Goal: Information Seeking & Learning: Check status

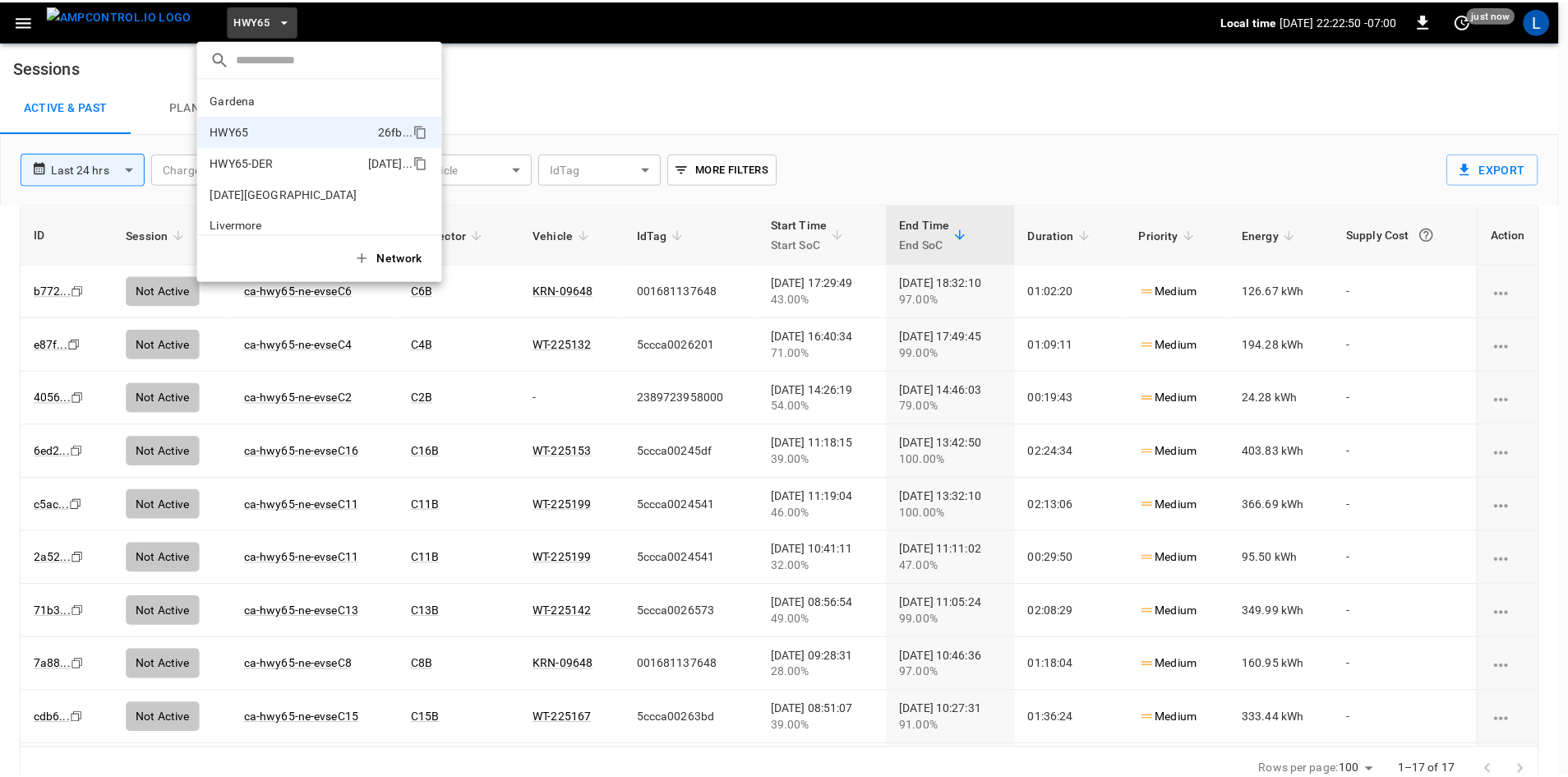
scroll to position [27, 0]
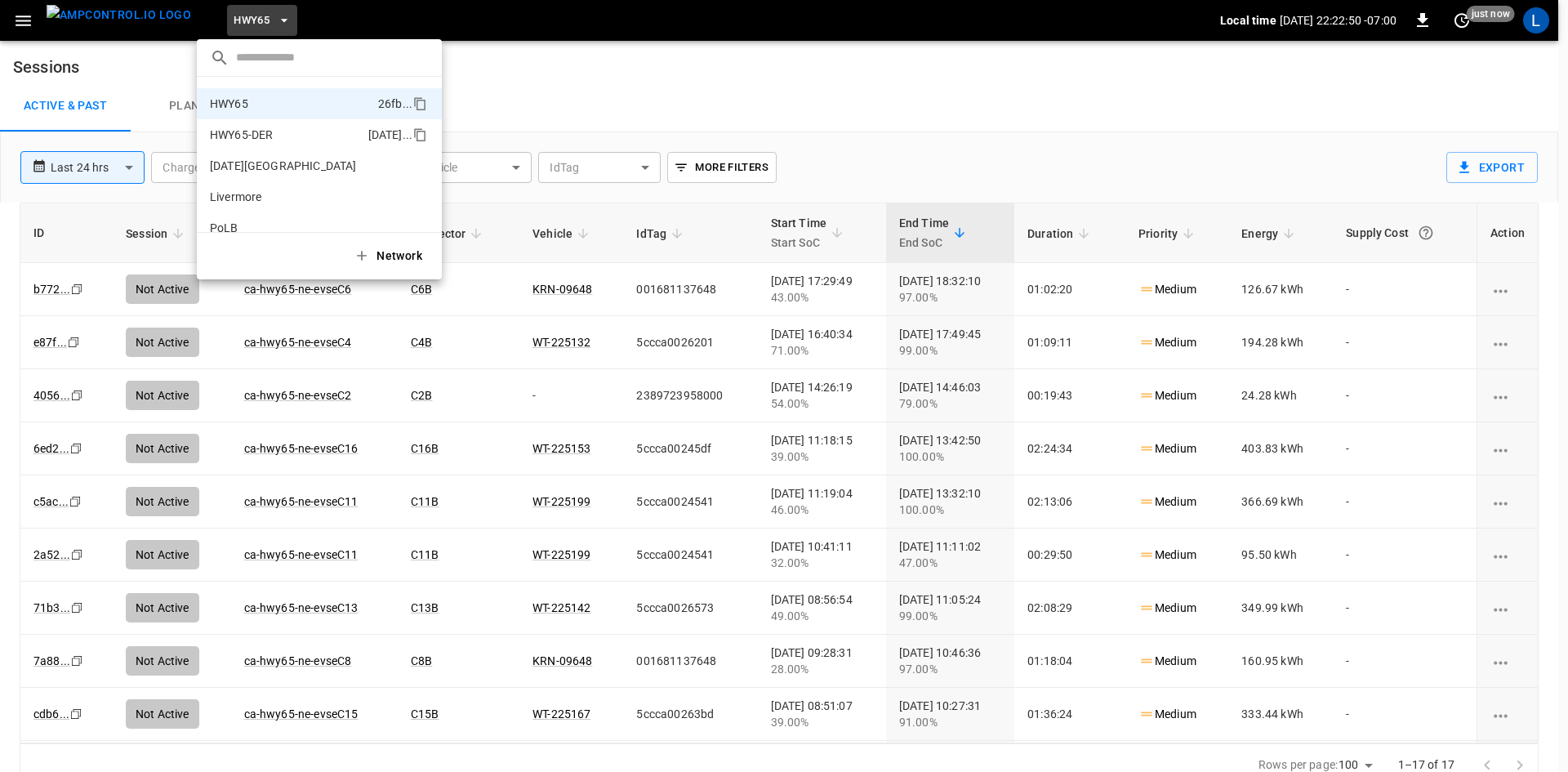
click at [256, 130] on p "HWY65-DER" at bounding box center [286, 135] width 152 height 16
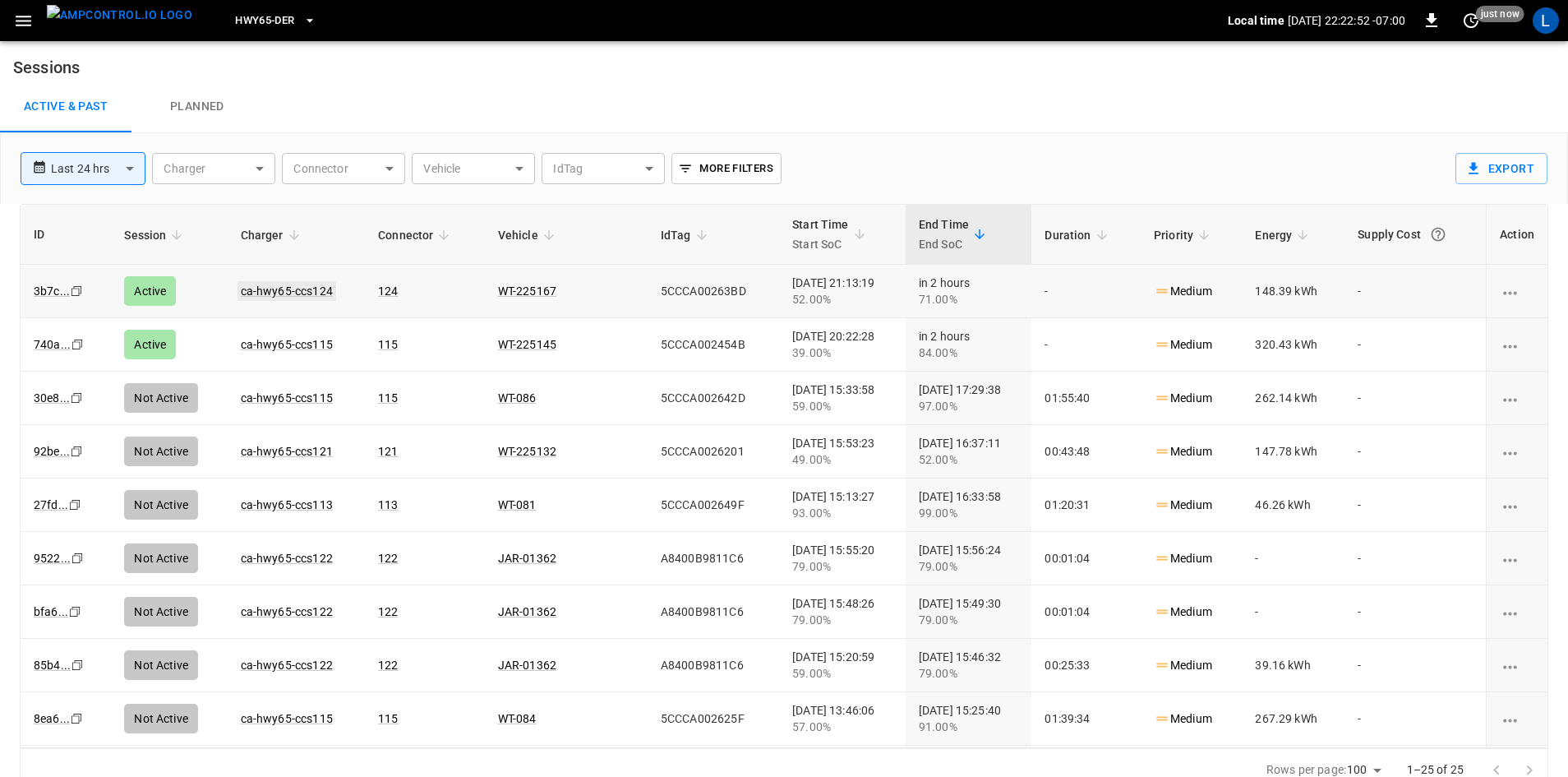
click at [316, 283] on link "ca-hwy65-ccs124" at bounding box center [287, 291] width 99 height 20
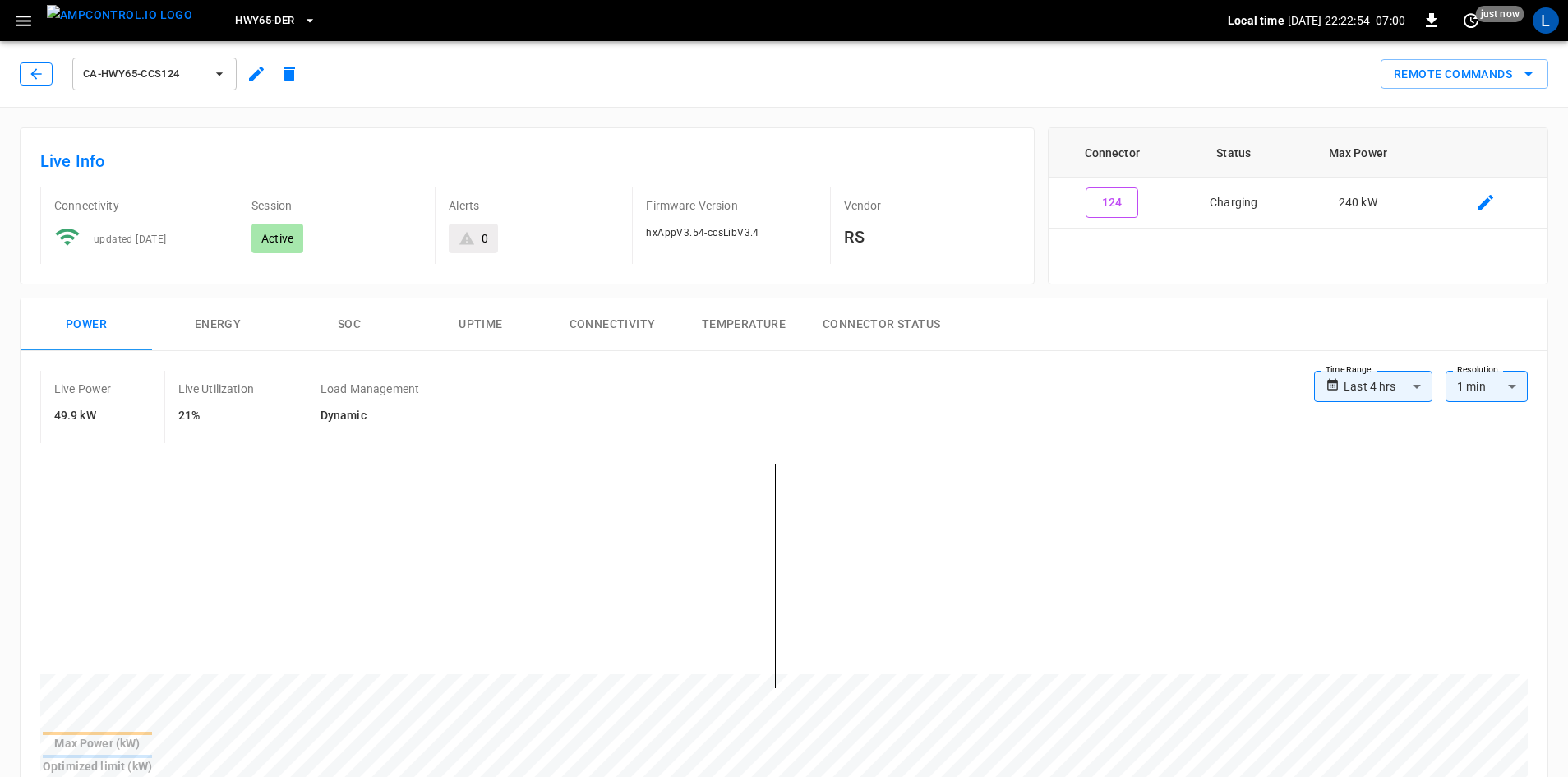
click at [38, 75] on icon "button" at bounding box center [36, 74] width 17 height 17
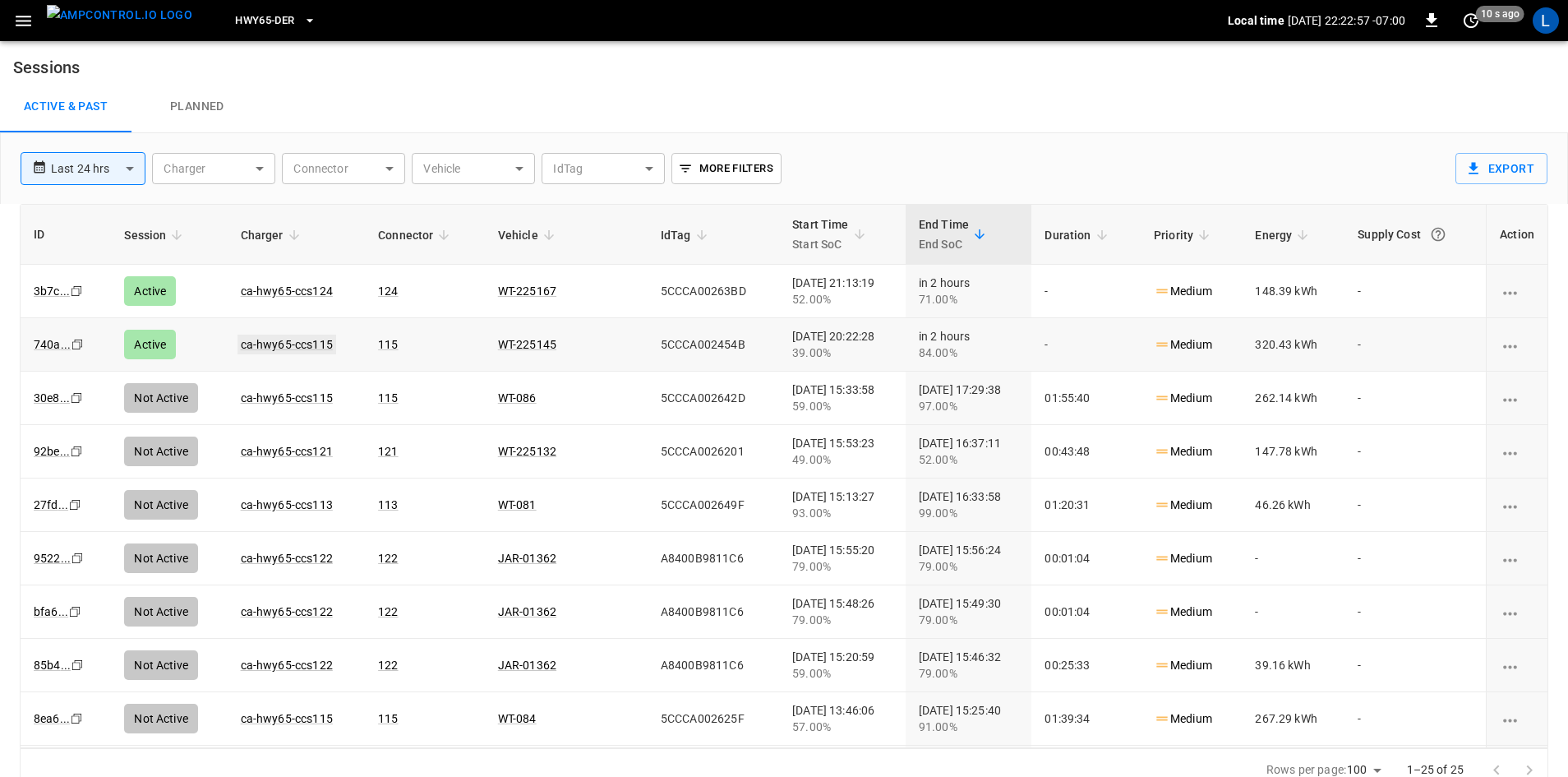
click at [263, 346] on link "ca-hwy65-ccs115" at bounding box center [287, 345] width 99 height 20
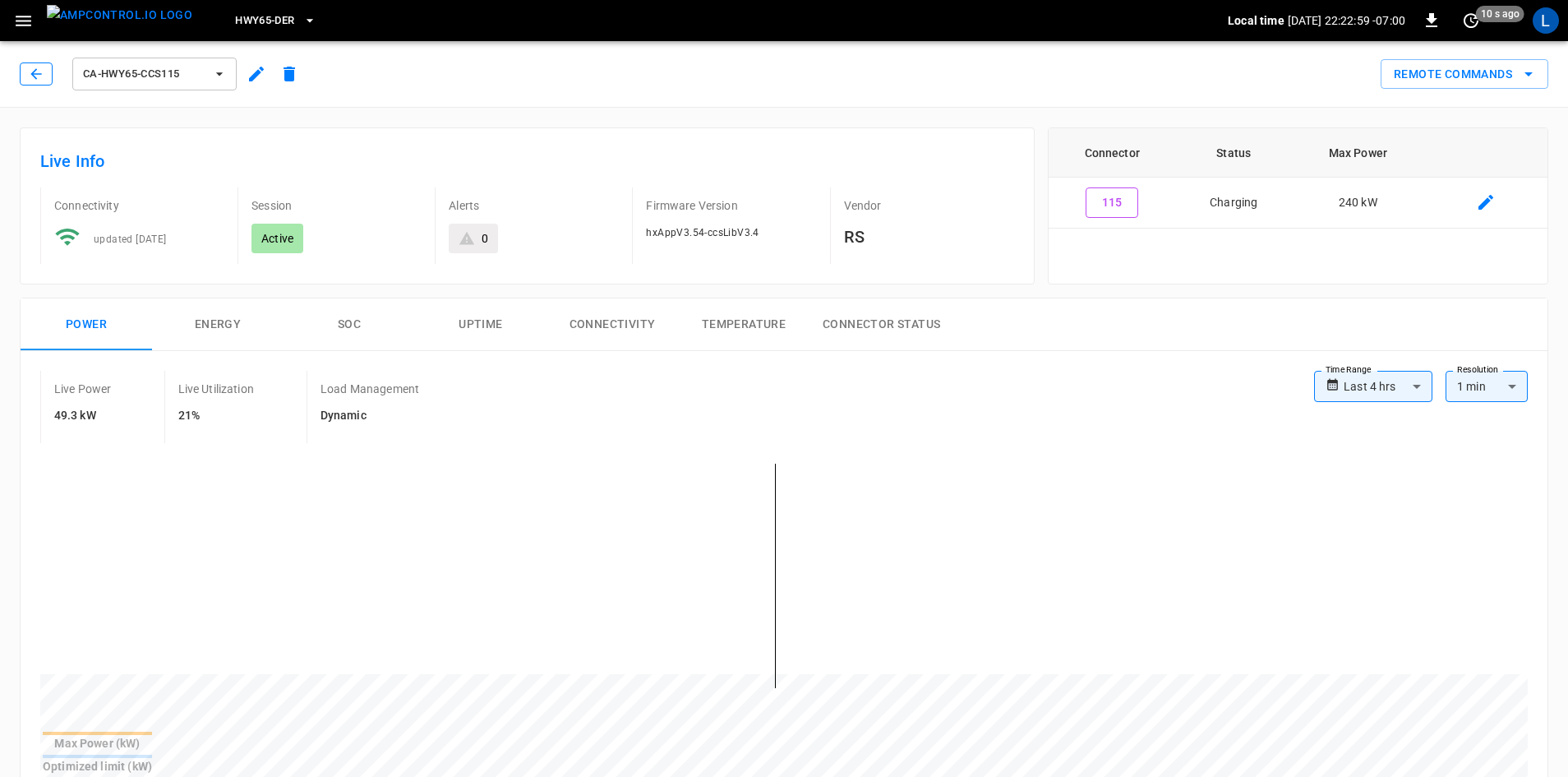
click at [44, 77] on icon "button" at bounding box center [36, 74] width 17 height 17
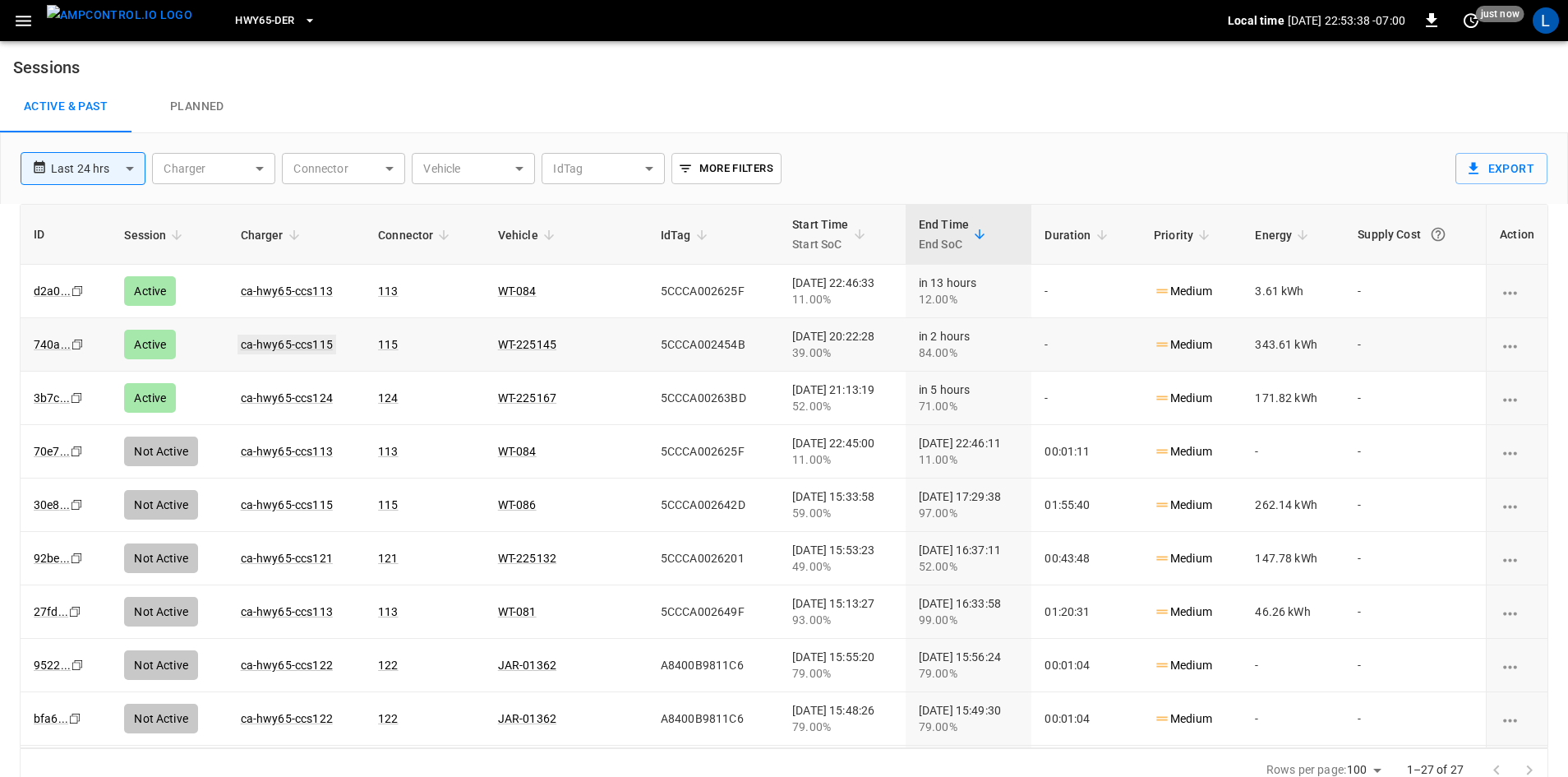
click at [305, 345] on link "ca-hwy65-ccs115" at bounding box center [287, 345] width 99 height 20
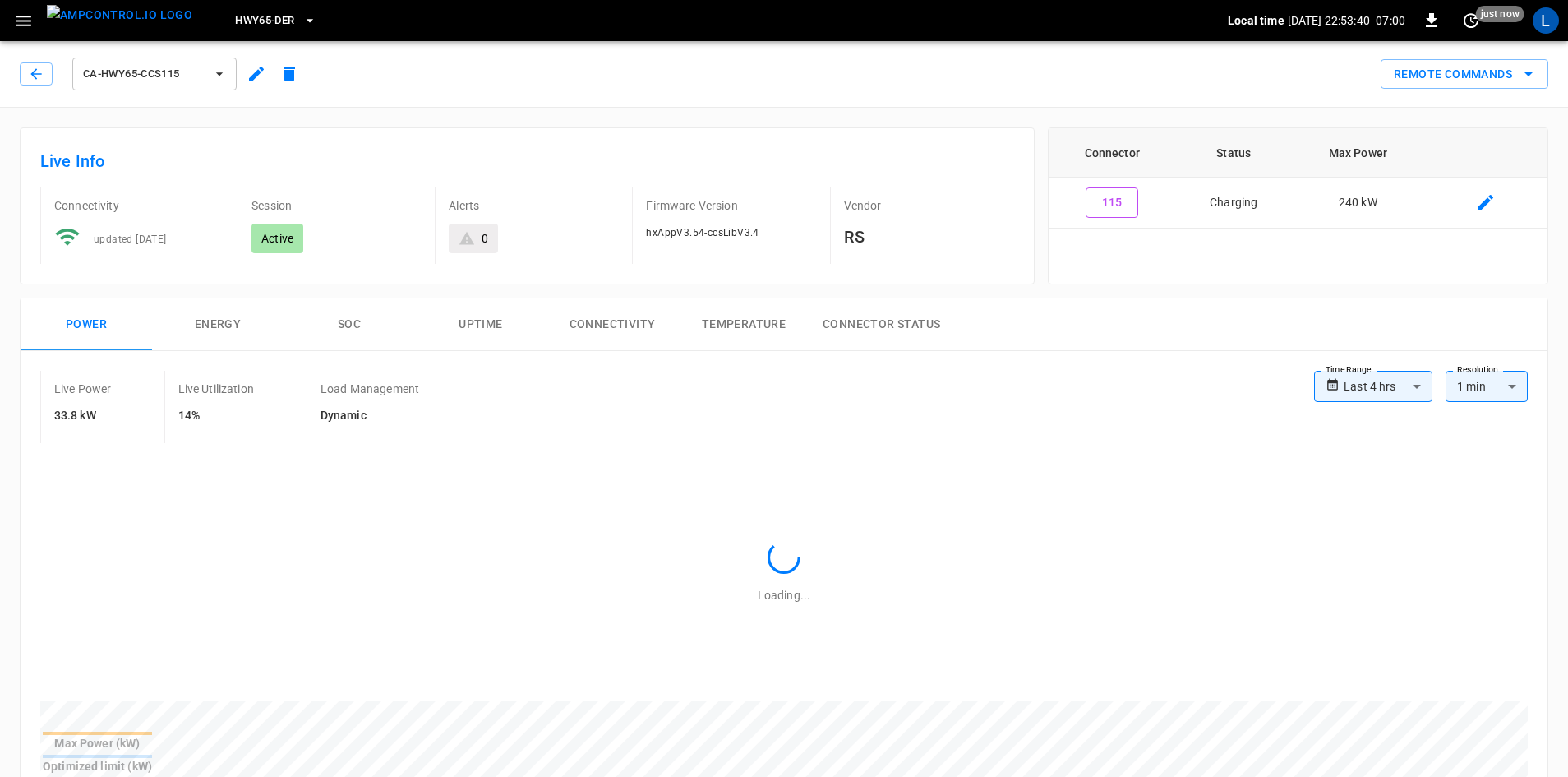
click at [345, 335] on button "SOC" at bounding box center [349, 324] width 132 height 52
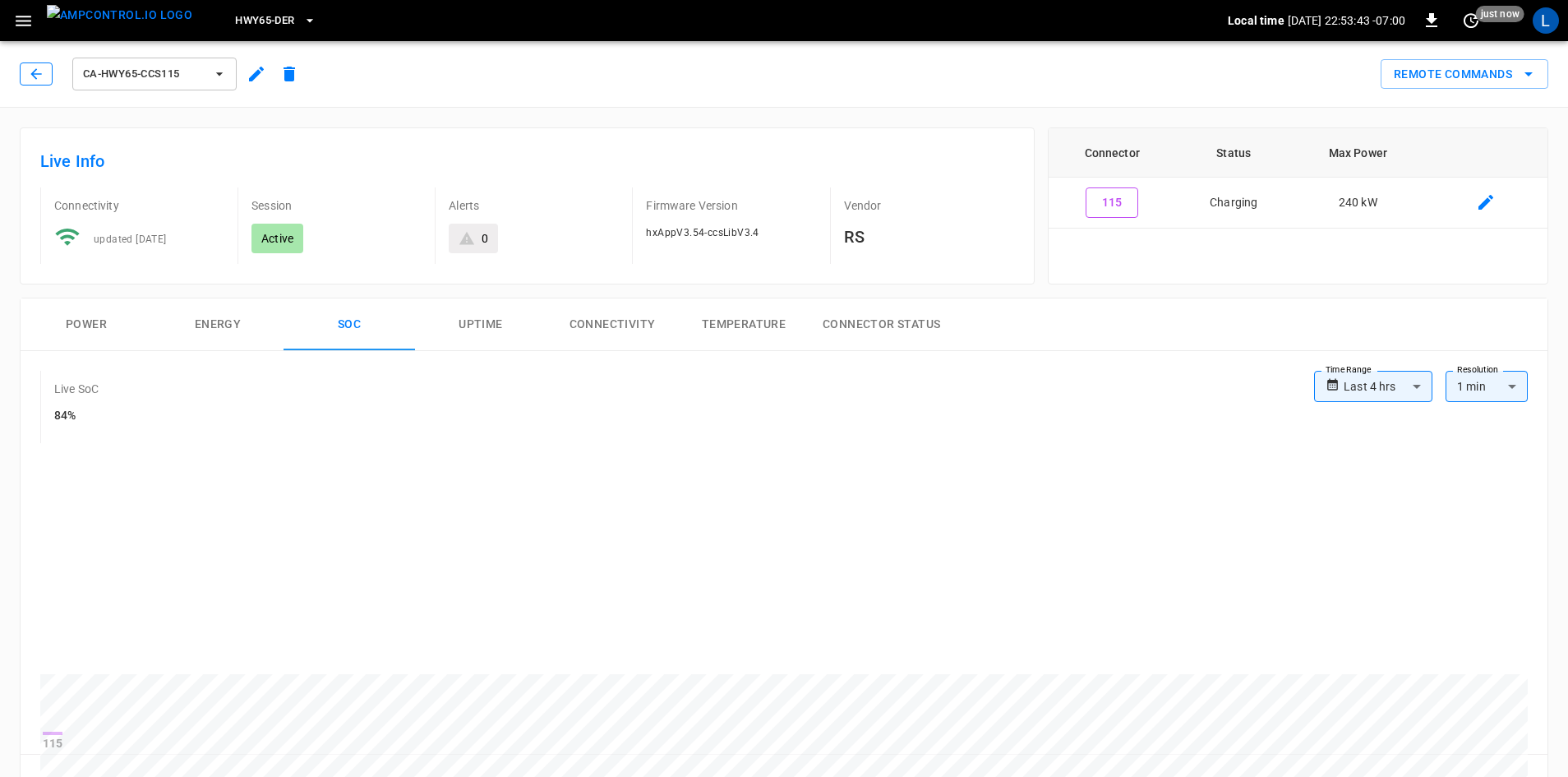
click at [49, 72] on button "button" at bounding box center [36, 74] width 33 height 23
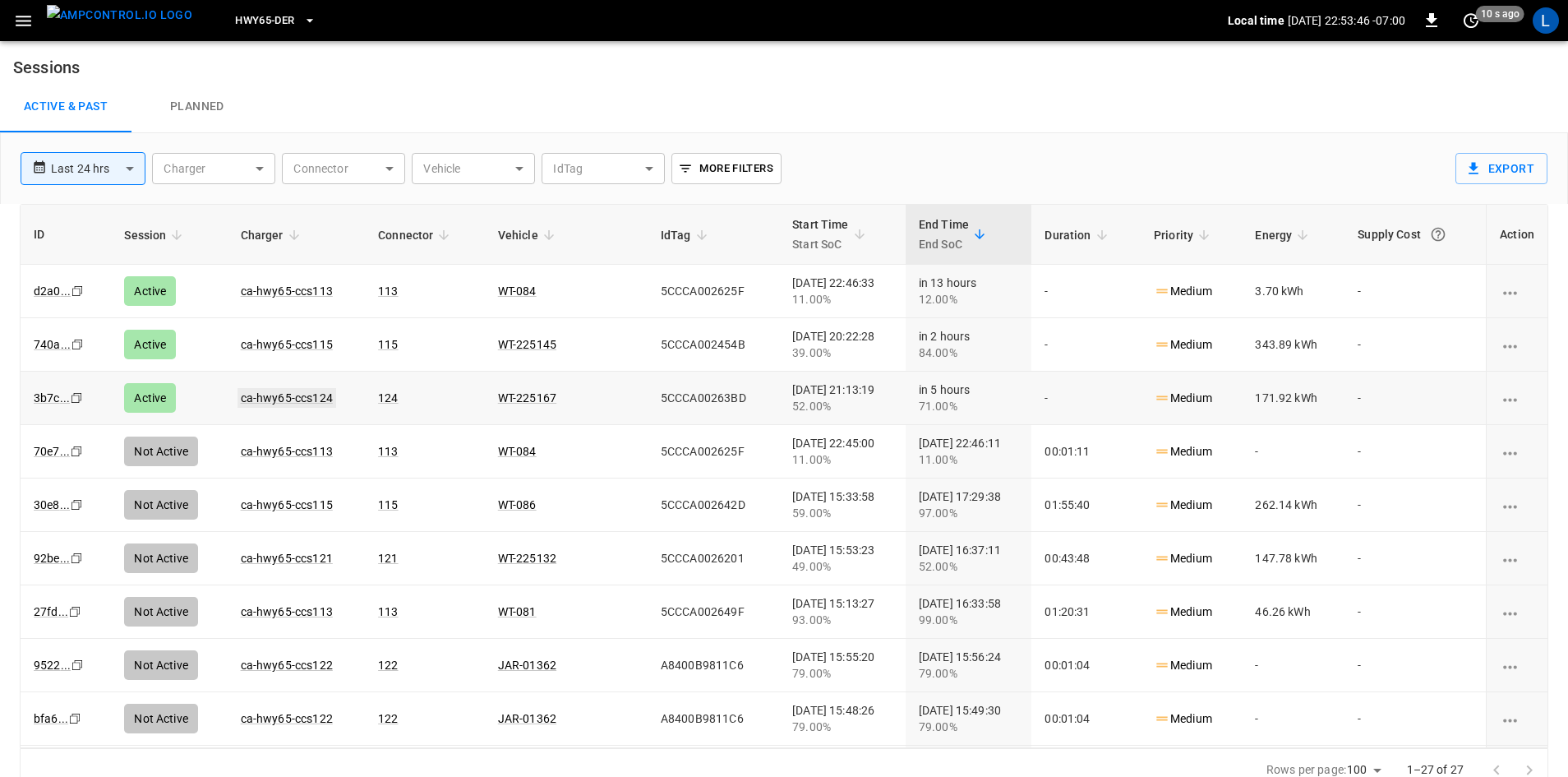
click at [304, 395] on link "ca-hwy65-ccs124" at bounding box center [287, 398] width 99 height 20
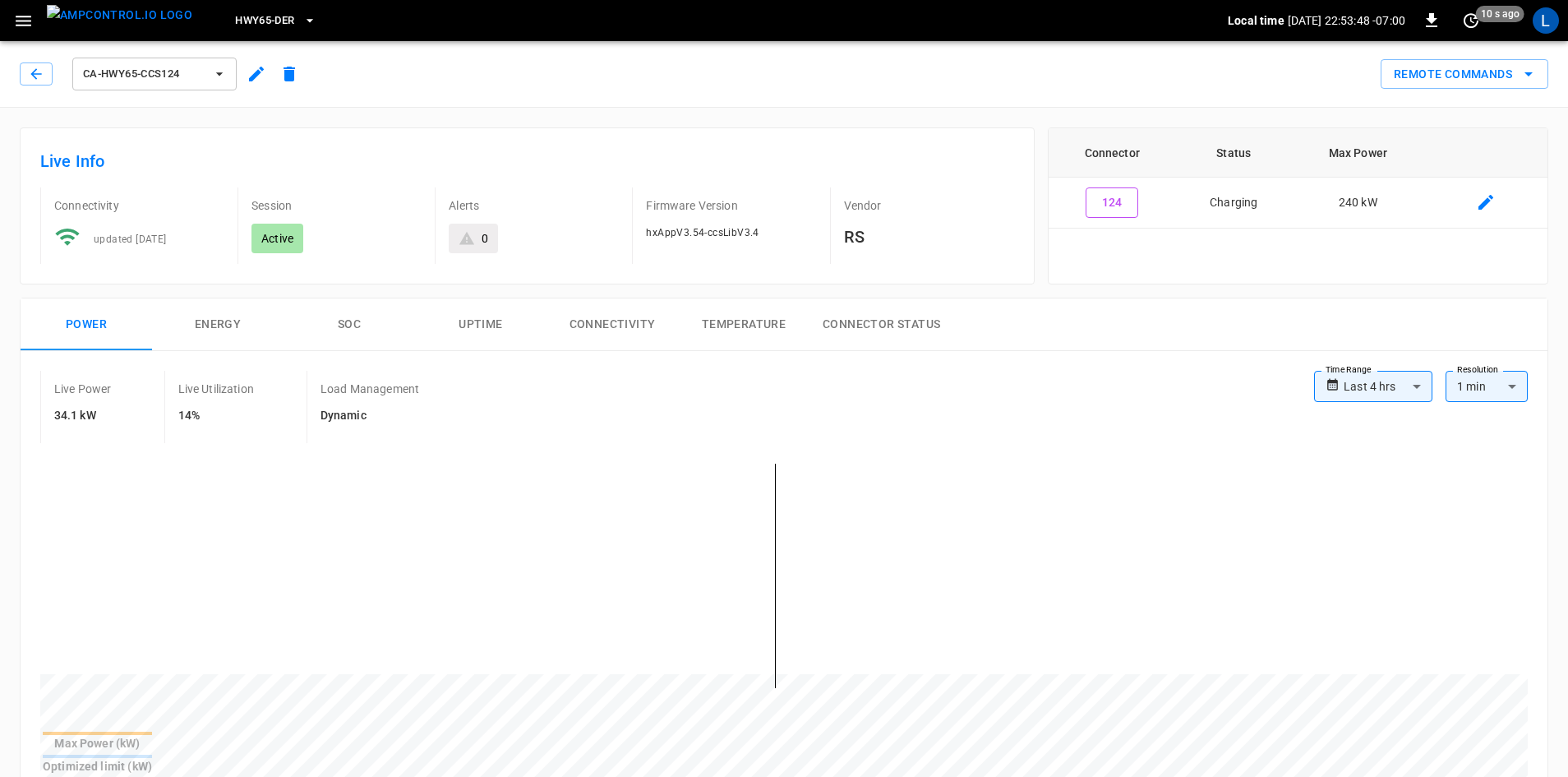
click at [336, 324] on button "SOC" at bounding box center [349, 324] width 132 height 52
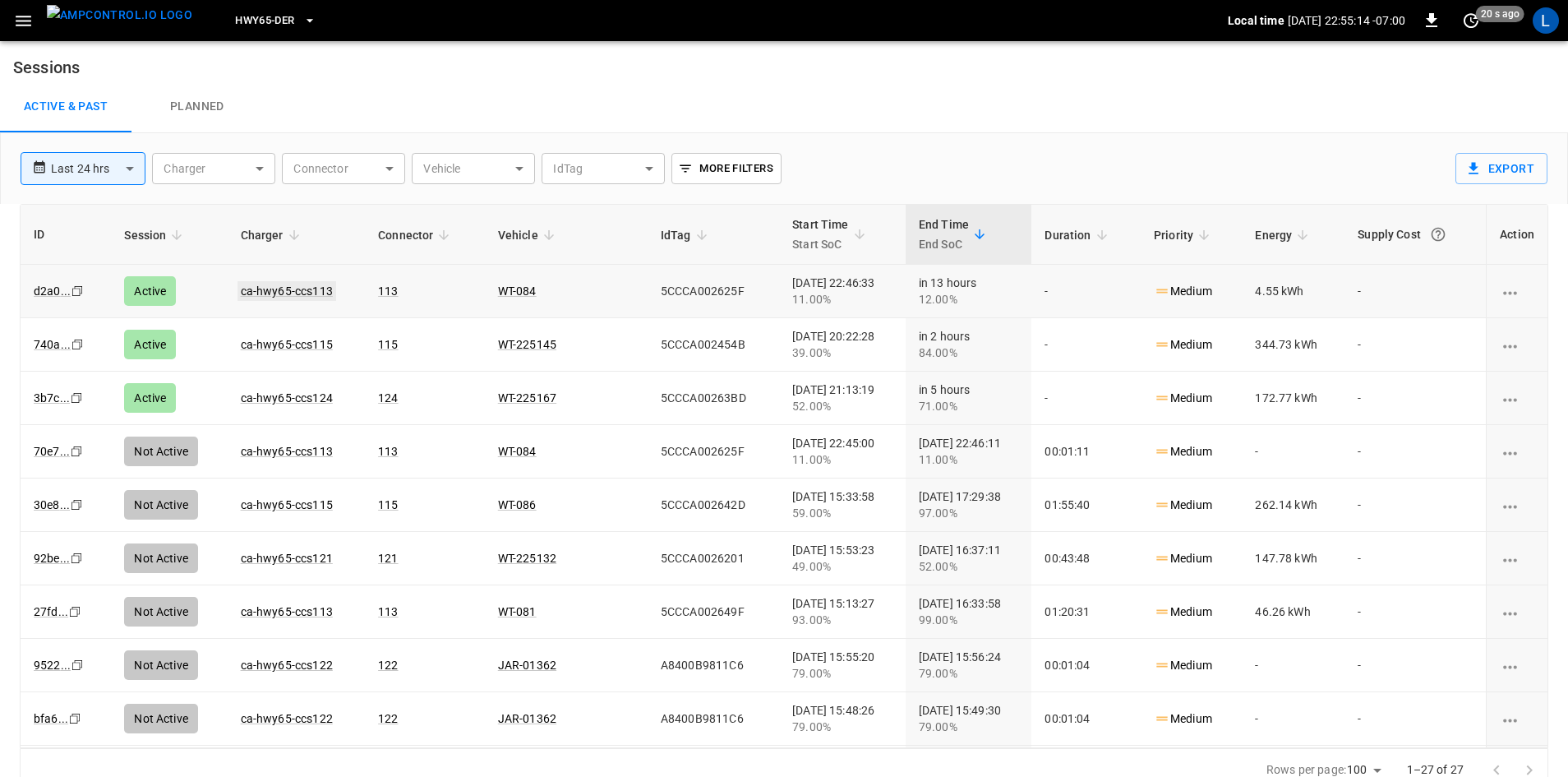
click at [303, 291] on link "ca-hwy65-ccs113" at bounding box center [287, 291] width 99 height 20
click at [252, 343] on link "ca-hwy65-ccs115" at bounding box center [287, 345] width 99 height 20
click at [270, 398] on link "ca-hwy65-ccs124" at bounding box center [287, 398] width 99 height 20
